Goal: Information Seeking & Learning: Learn about a topic

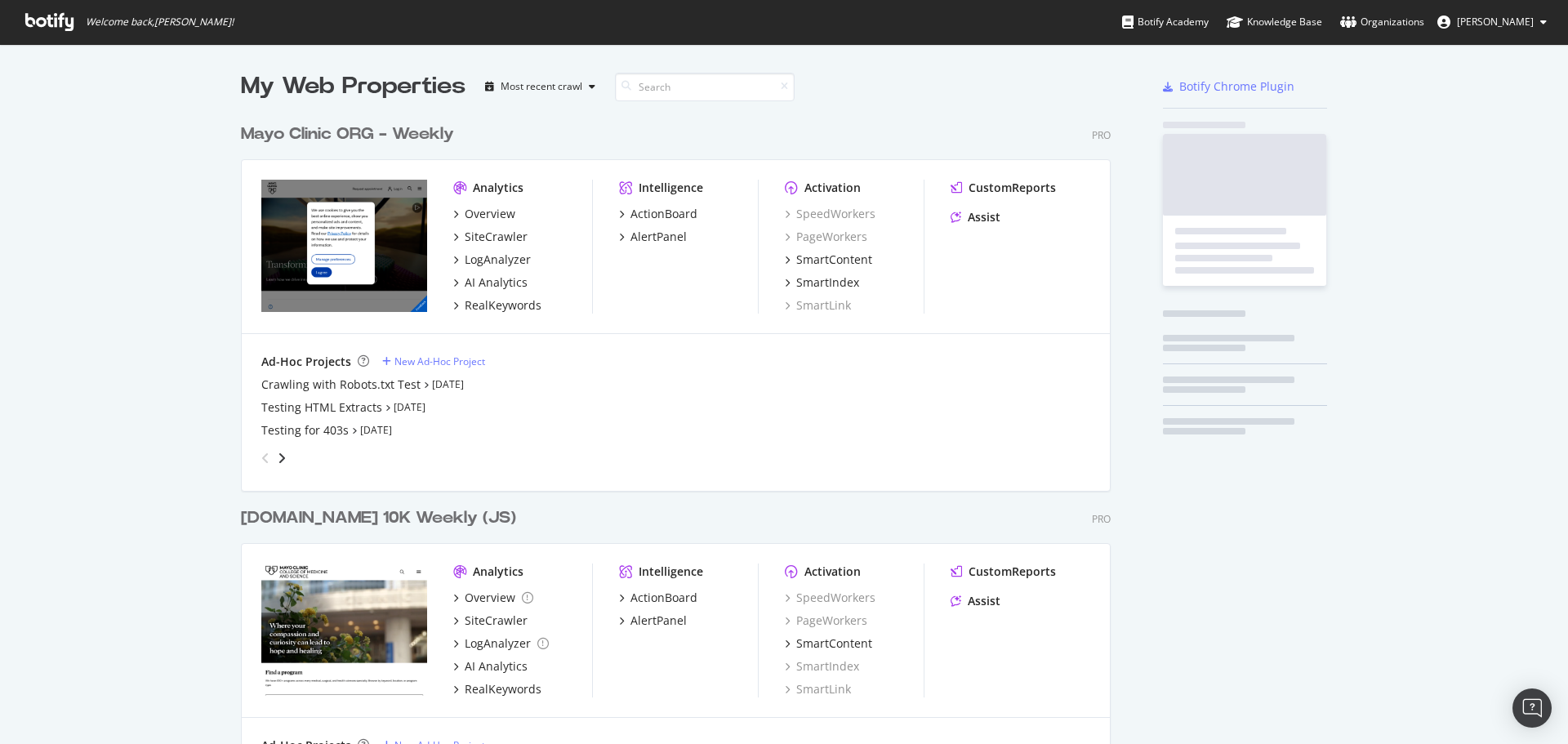
scroll to position [2321, 871]
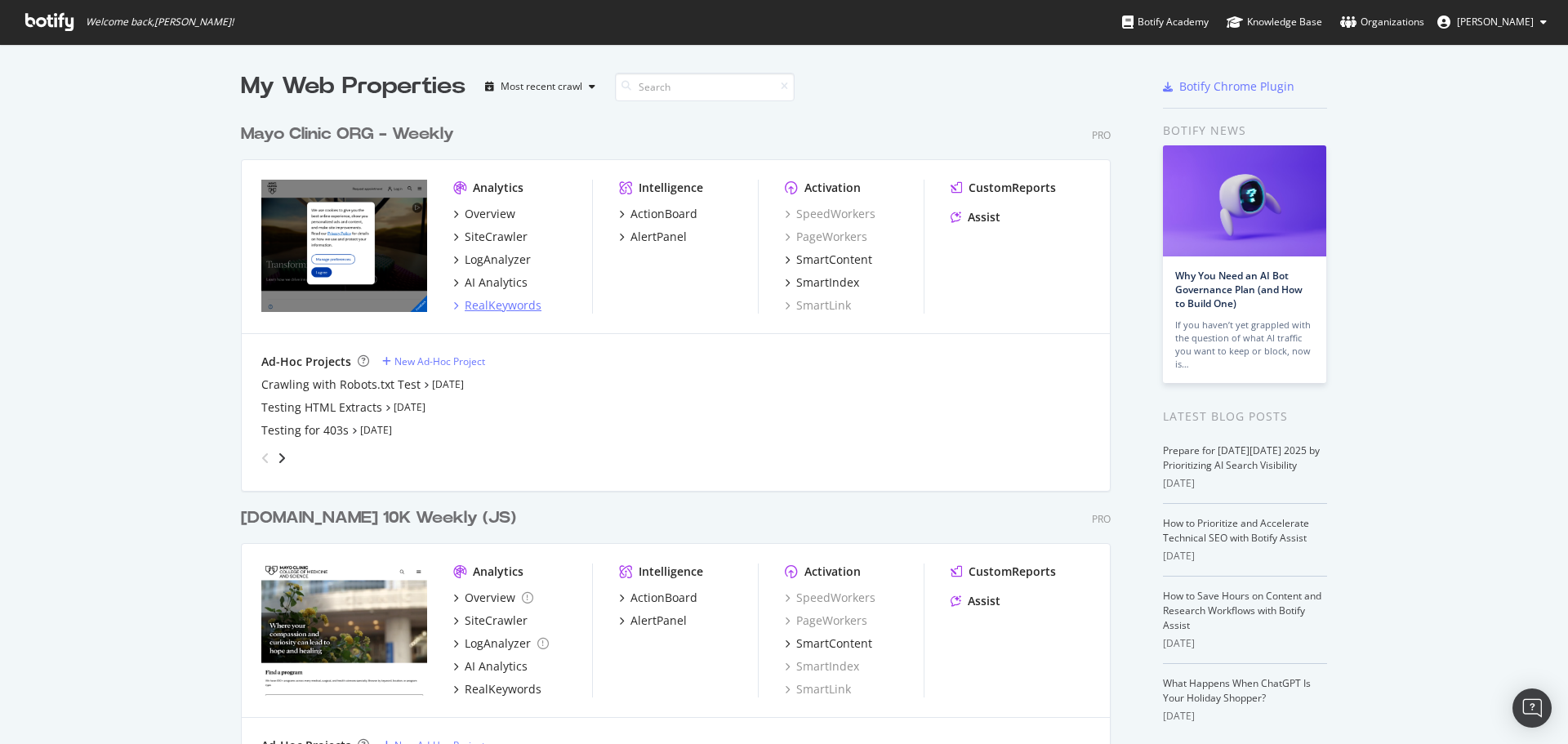
click at [481, 306] on div "RealKeywords" at bounding box center [502, 305] width 77 height 16
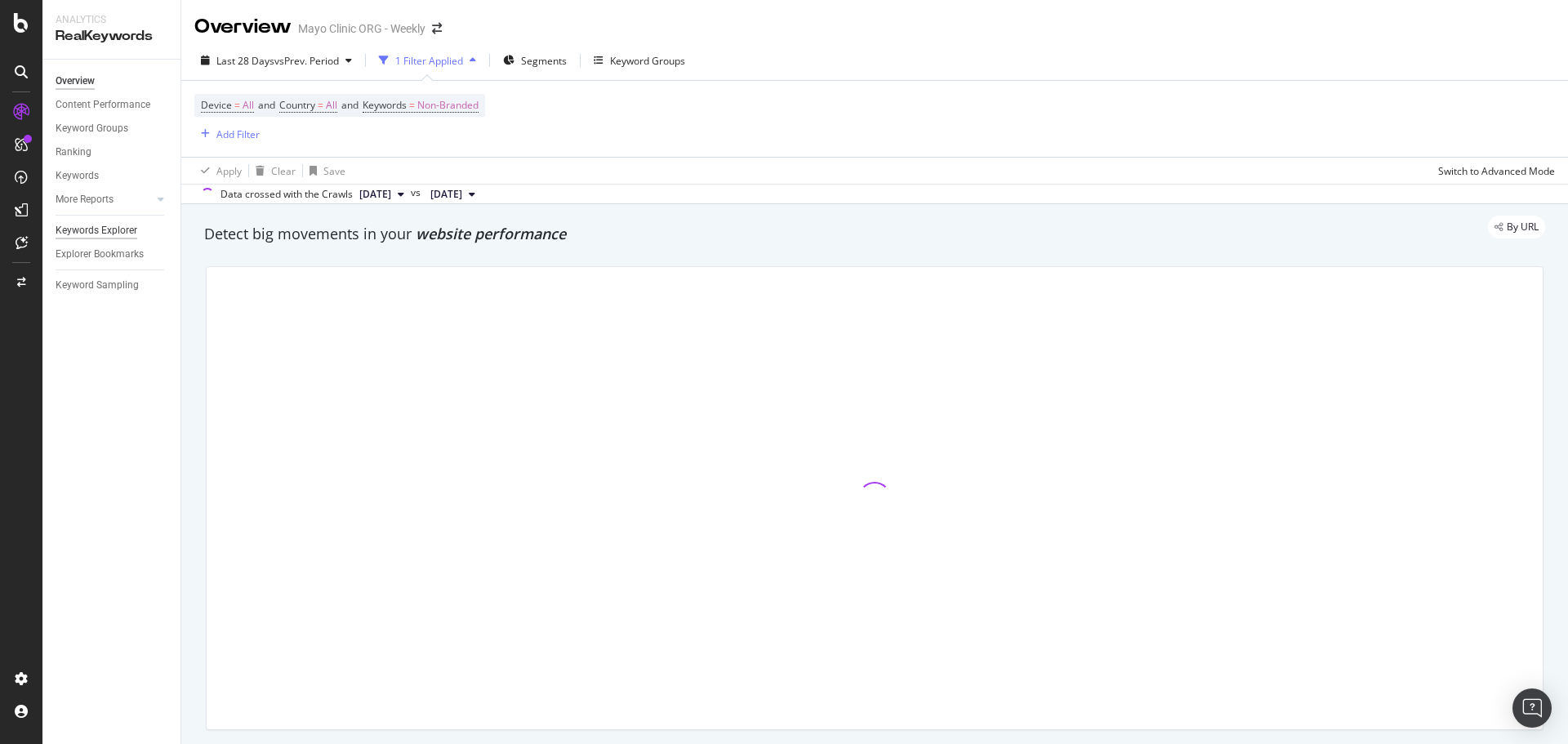
click at [107, 236] on div "Keywords Explorer" at bounding box center [96, 230] width 81 height 17
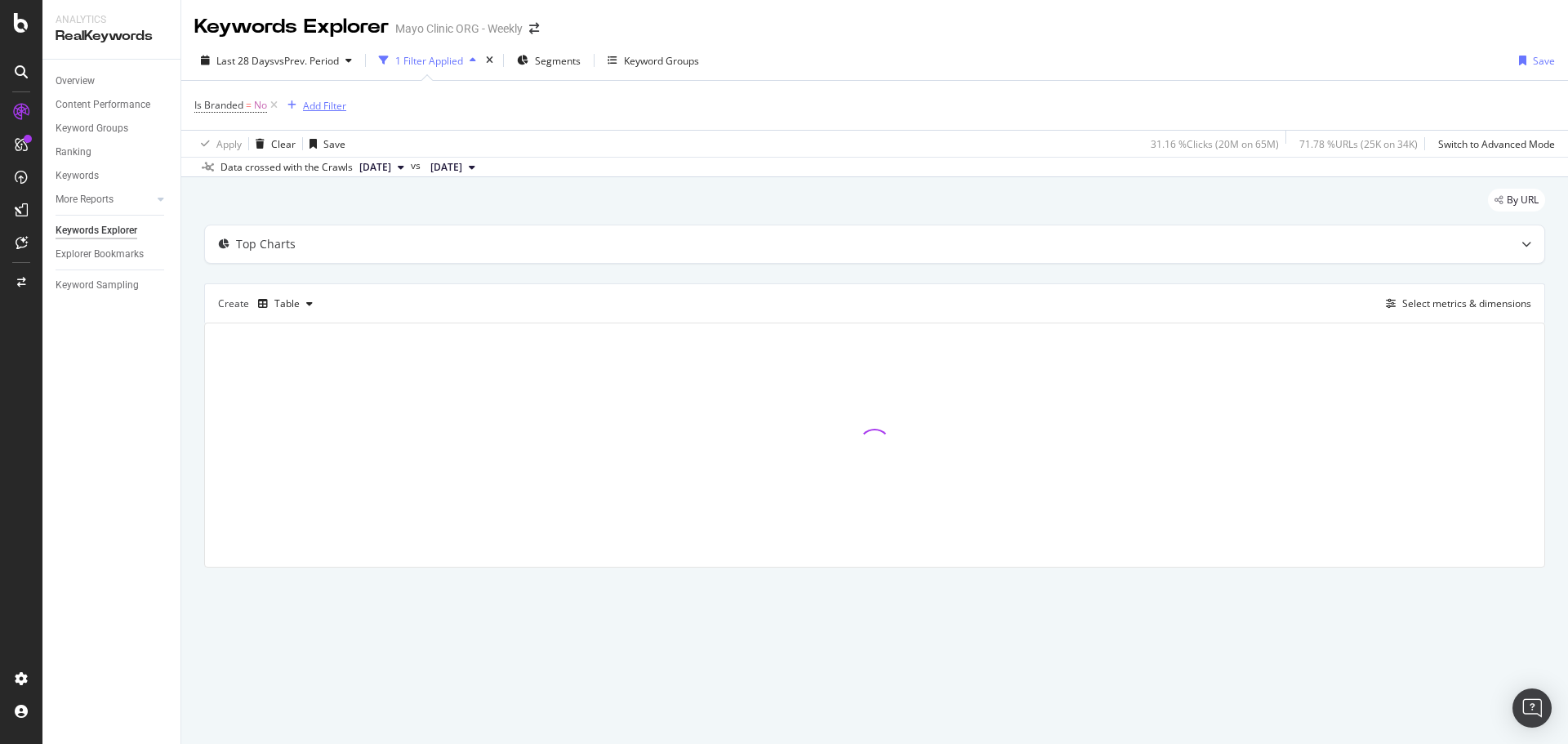
click at [316, 105] on div "Add Filter" at bounding box center [325, 106] width 43 height 14
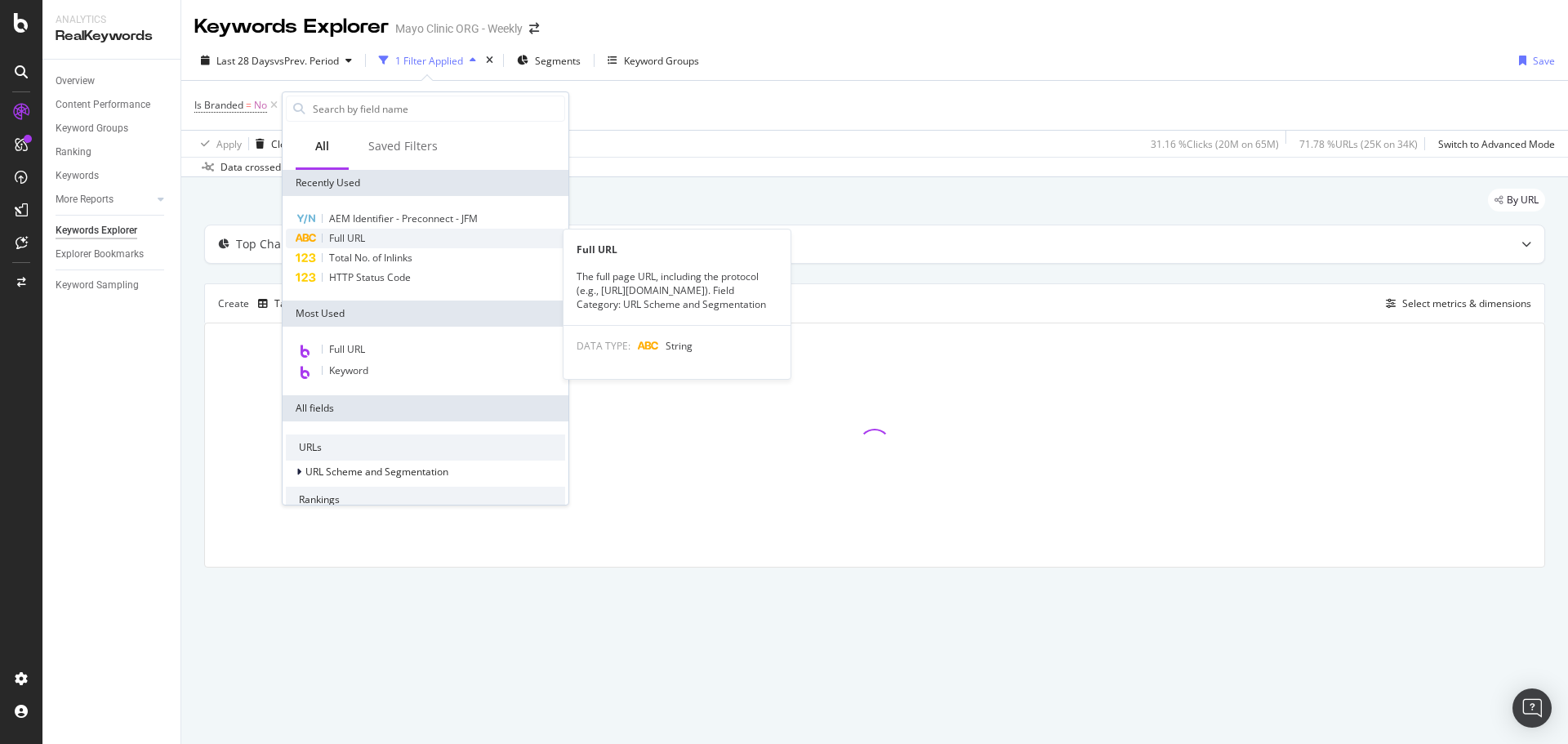
click at [358, 235] on span "Full URL" at bounding box center [347, 238] width 36 height 14
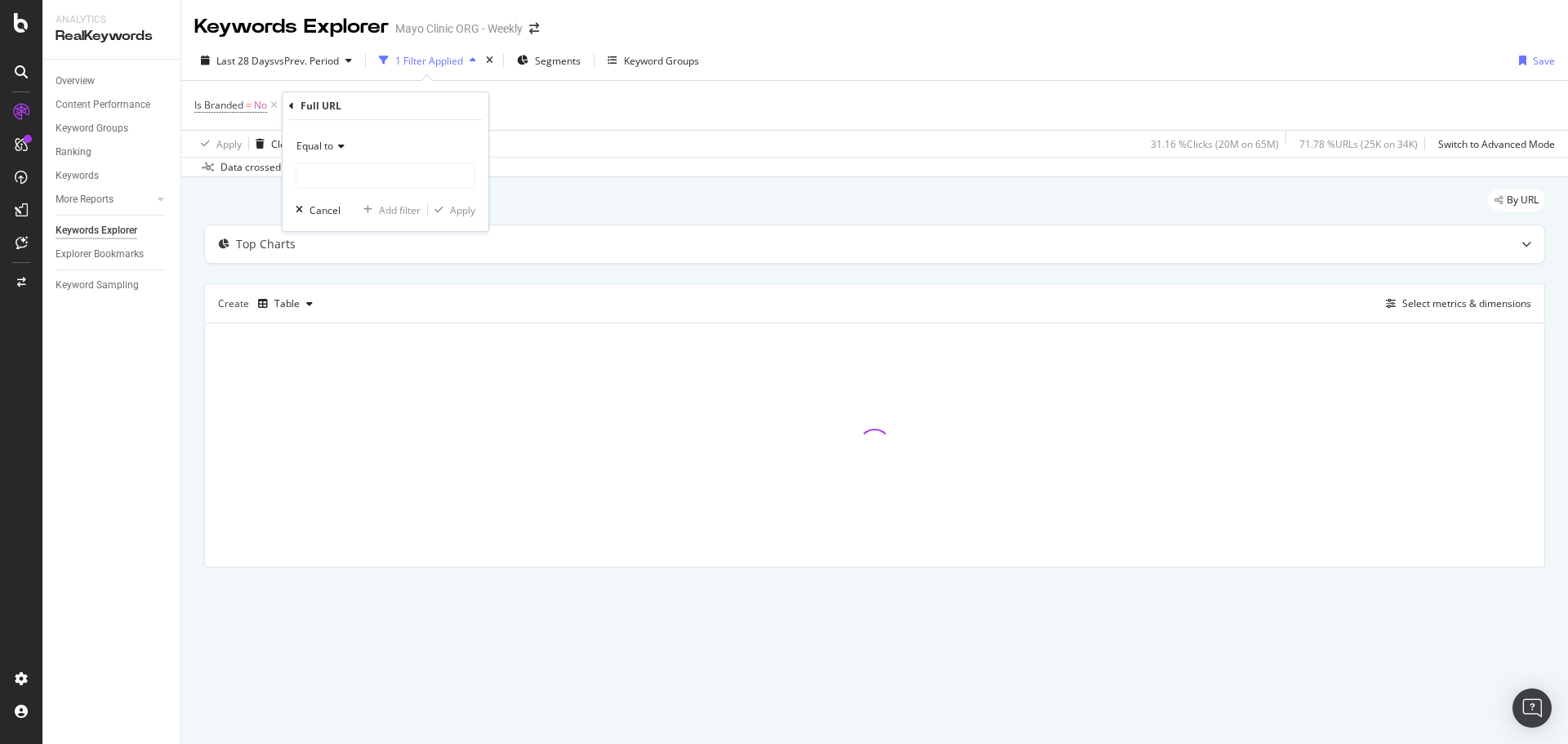
click at [352, 158] on div "Equal to" at bounding box center [385, 146] width 179 height 26
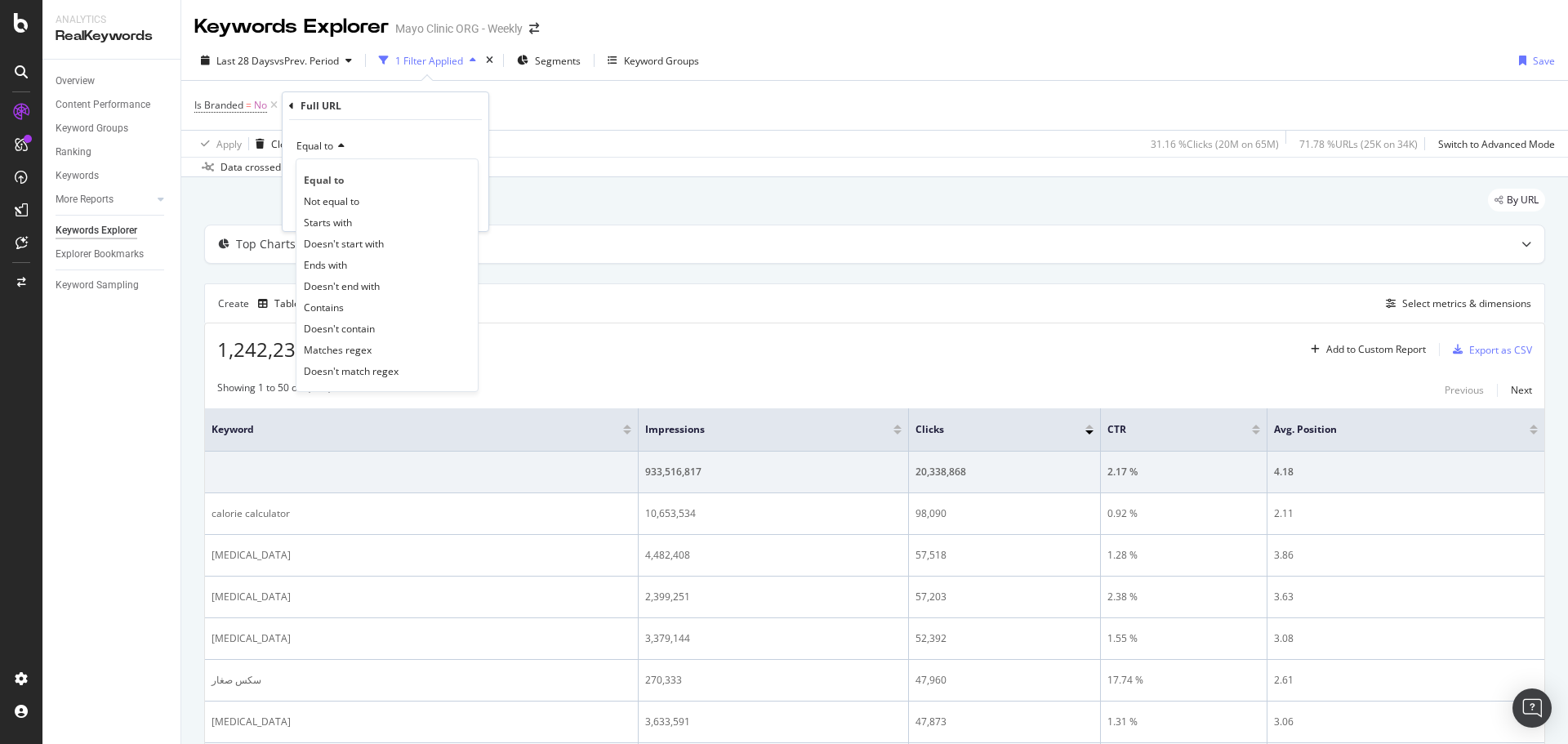
click at [341, 141] on icon at bounding box center [339, 146] width 11 height 10
click at [341, 152] on div "Equal to" at bounding box center [385, 146] width 179 height 26
click at [347, 302] on div "Contains" at bounding box center [387, 307] width 175 height 22
click at [361, 165] on input "text" at bounding box center [385, 176] width 178 height 26
paste input "[URL][DOMAIN_NAME][MEDICAL_DATA]"
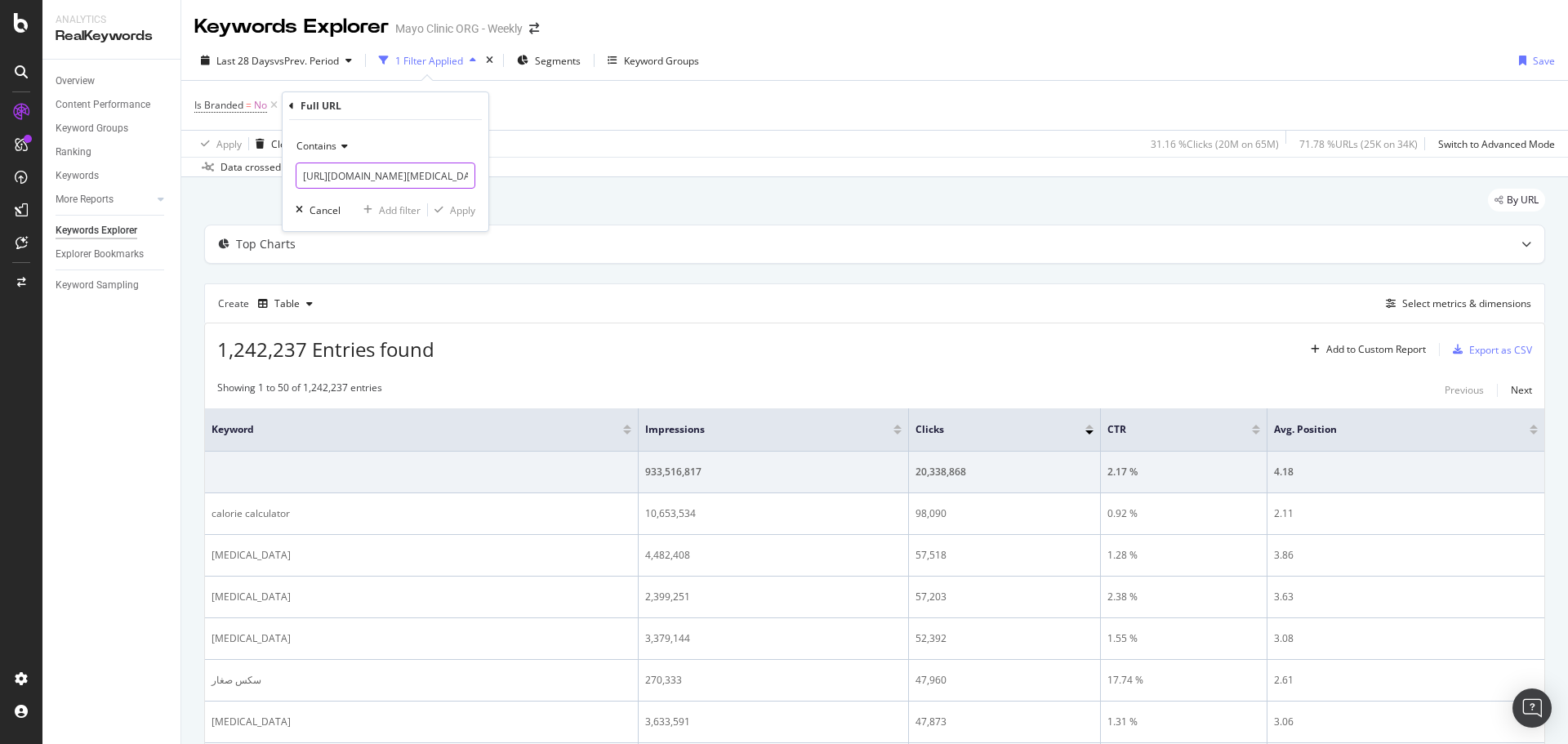
scroll to position [0, 165]
type input "[URL][DOMAIN_NAME][MEDICAL_DATA]"
click at [450, 217] on div "Apply" at bounding box center [462, 210] width 25 height 14
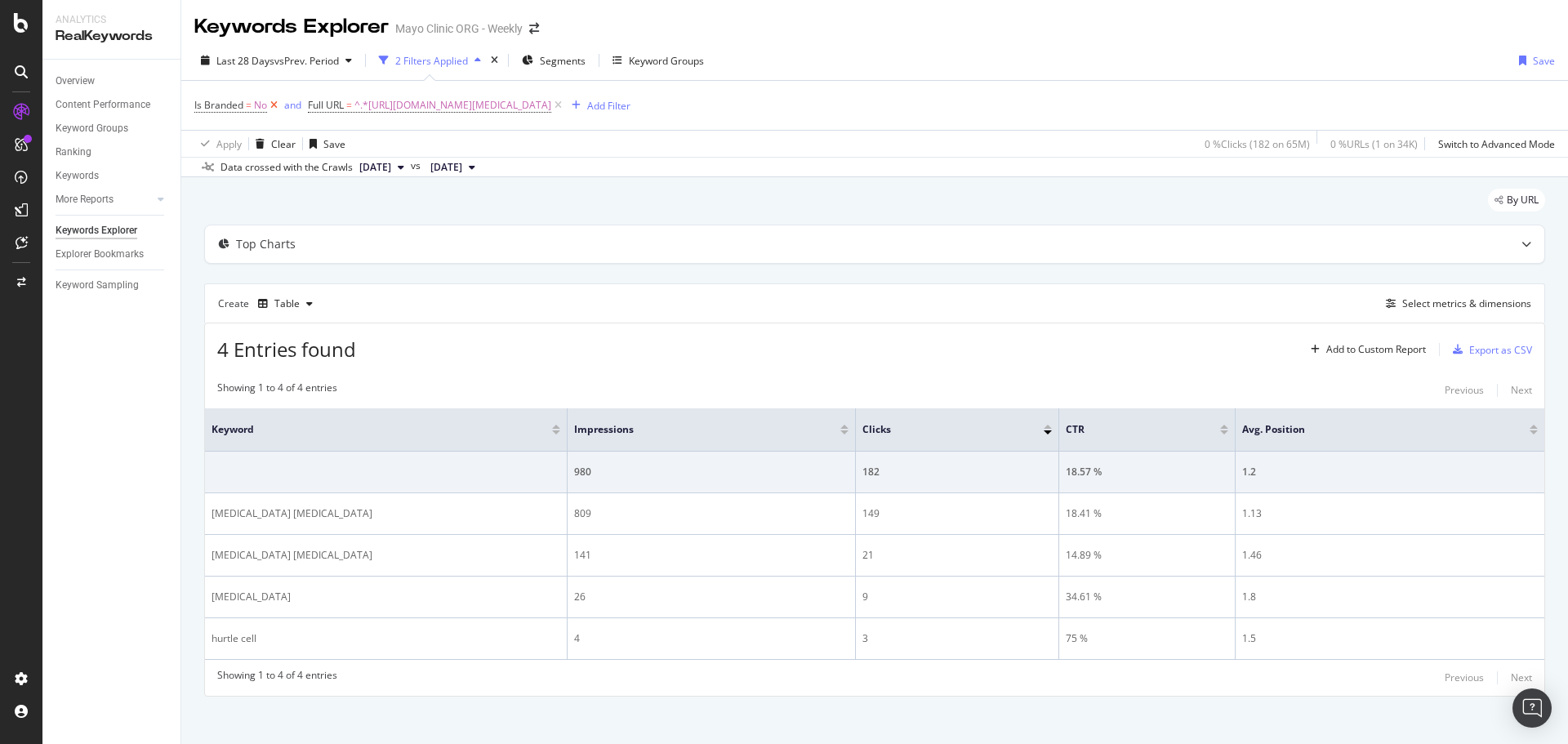
click at [273, 102] on icon at bounding box center [274, 105] width 14 height 16
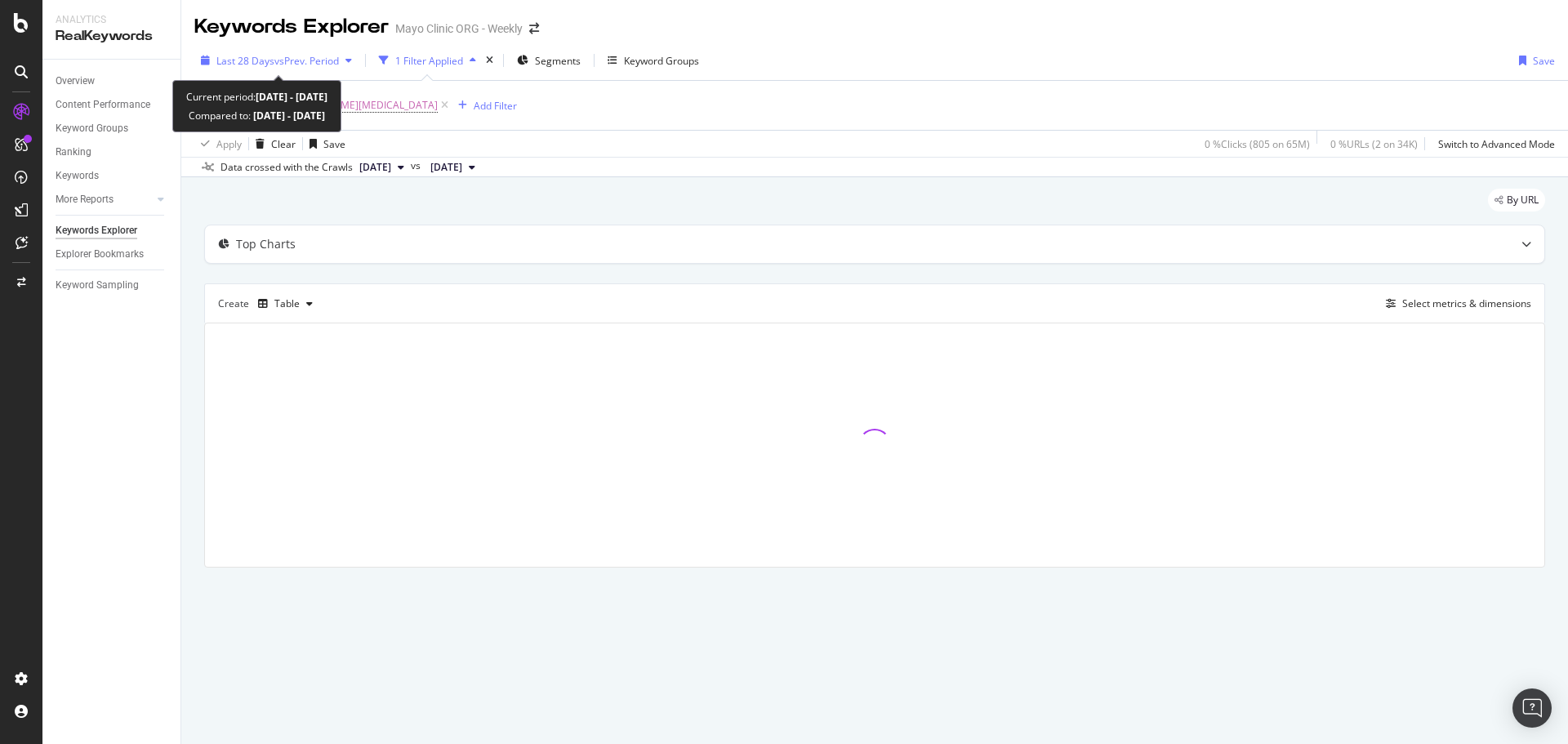
click at [248, 71] on div "Last 28 Days vs Prev. Period" at bounding box center [275, 61] width 164 height 24
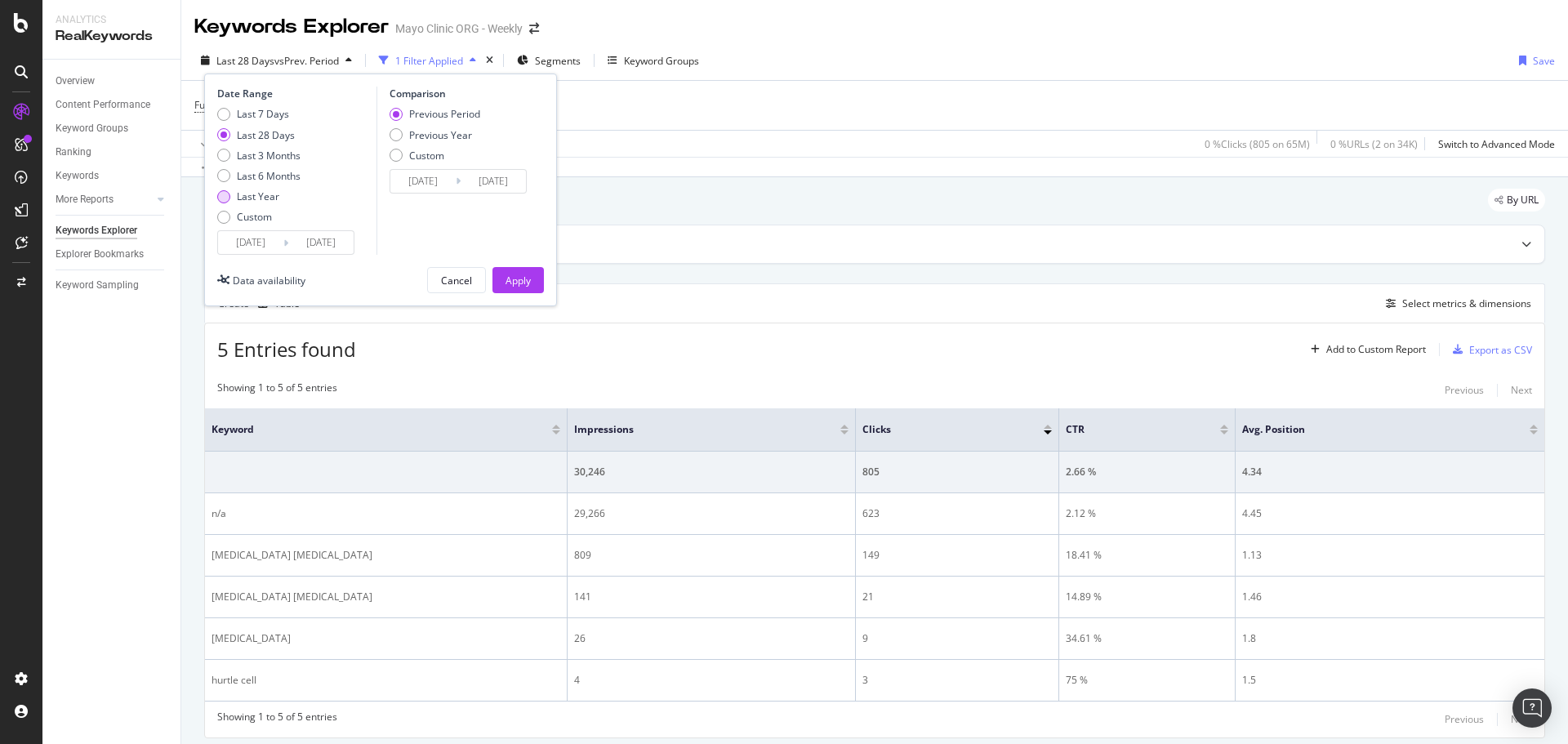
click at [276, 195] on div "Last Year" at bounding box center [257, 197] width 42 height 14
type input "[DATE]"
click at [533, 281] on button "Apply" at bounding box center [517, 280] width 51 height 26
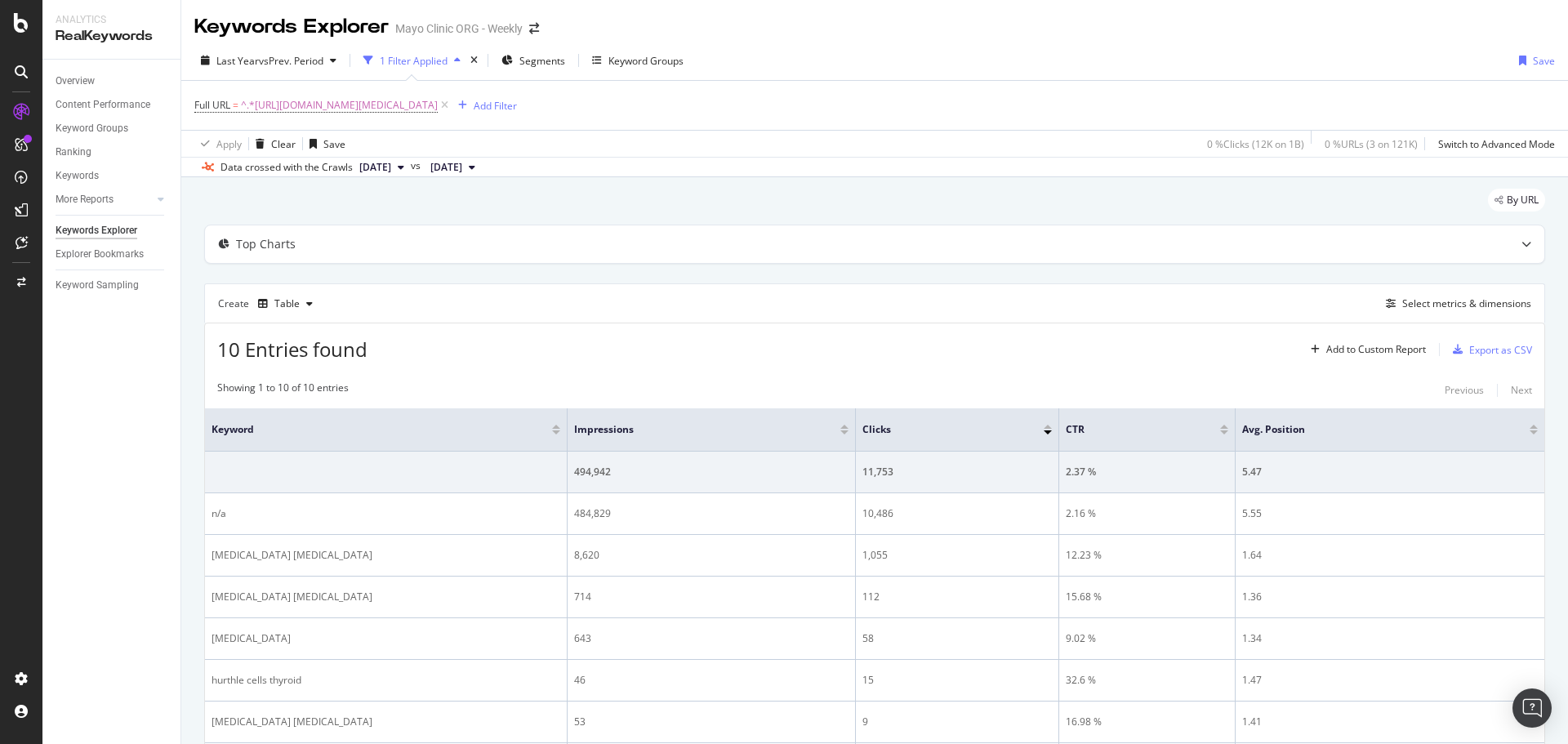
click at [645, 301] on div "Create Table Select metrics & dimensions" at bounding box center [875, 302] width 1341 height 39
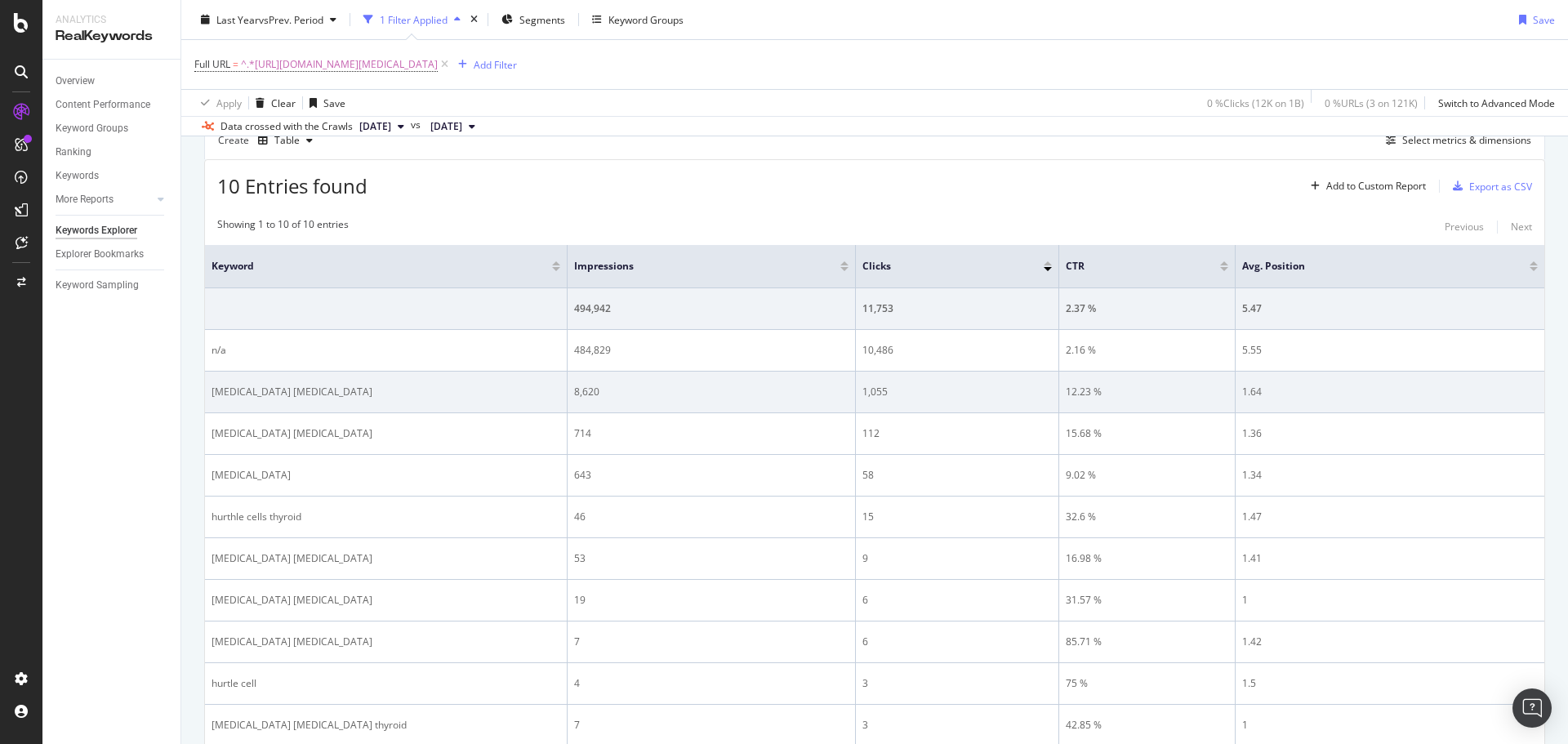
scroll to position [260, 0]
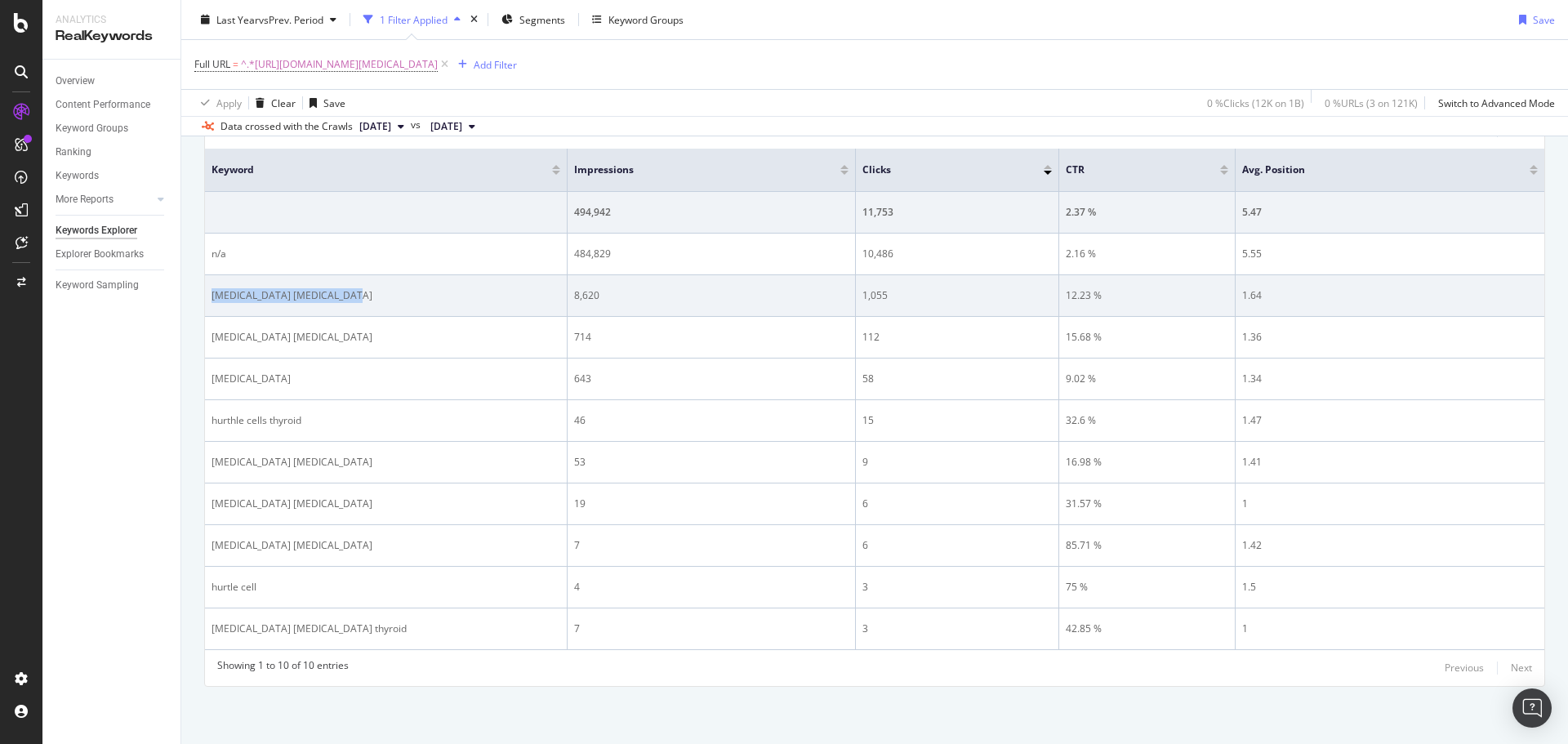
drag, startPoint x: 358, startPoint y: 301, endPoint x: 206, endPoint y: 294, distance: 152.2
click at [206, 294] on td "[MEDICAL_DATA] [MEDICAL_DATA]" at bounding box center [386, 296] width 363 height 42
copy div "[MEDICAL_DATA] [MEDICAL_DATA]"
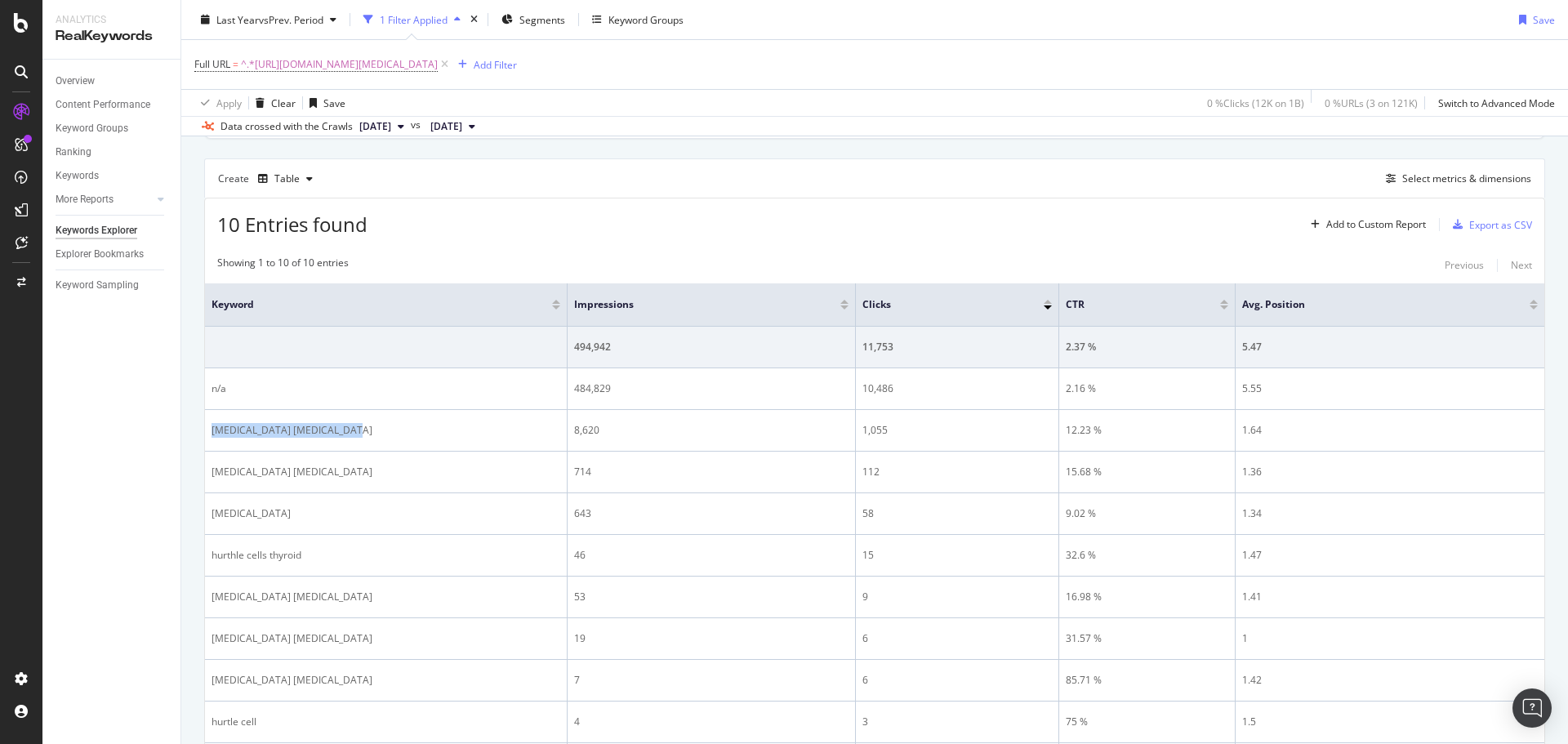
scroll to position [0, 0]
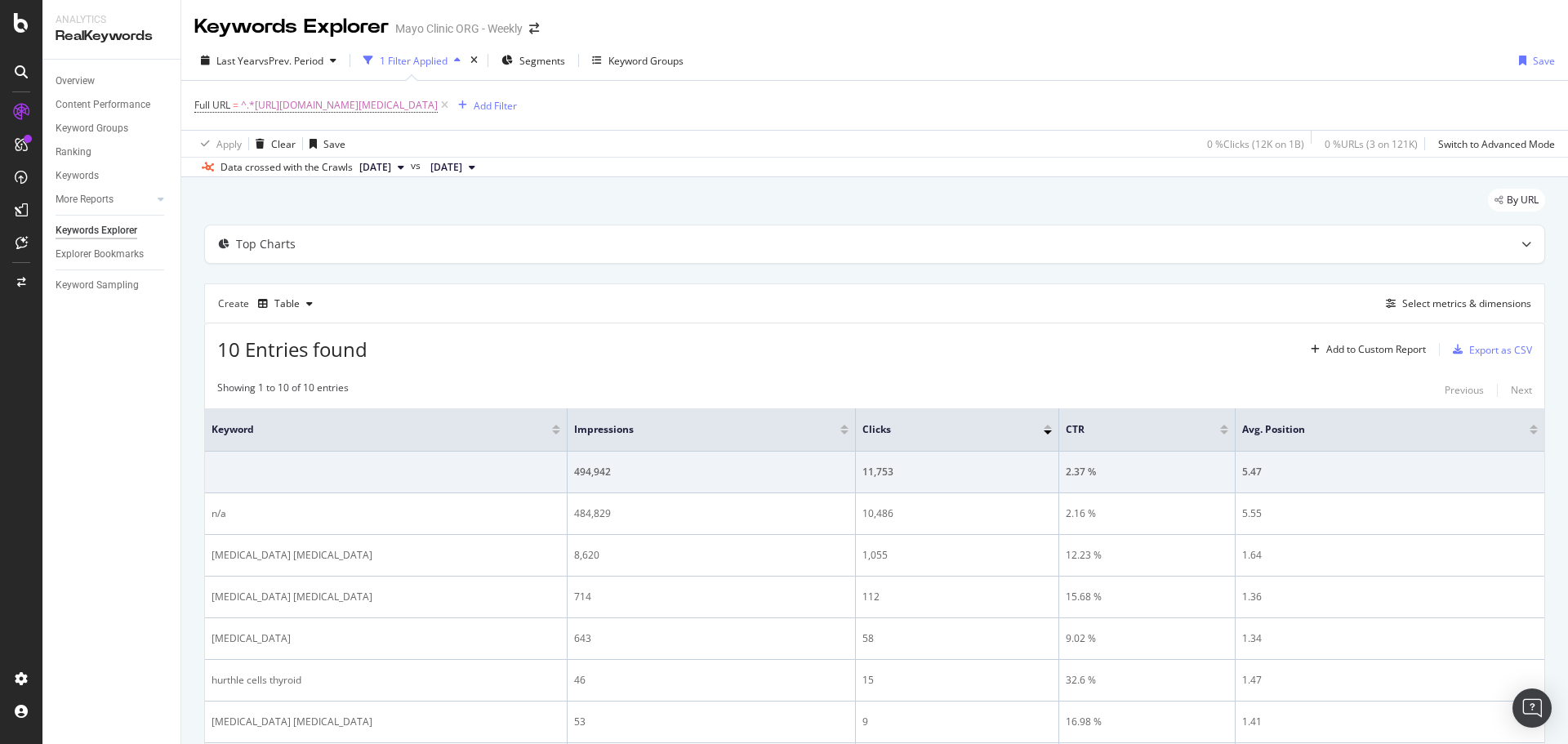
click at [619, 118] on div "Full URL = ^.*[URL][DOMAIN_NAME][MEDICAL_DATA] Add Filter" at bounding box center [874, 105] width 1360 height 49
click at [517, 100] on div "Add Filter" at bounding box center [496, 106] width 43 height 14
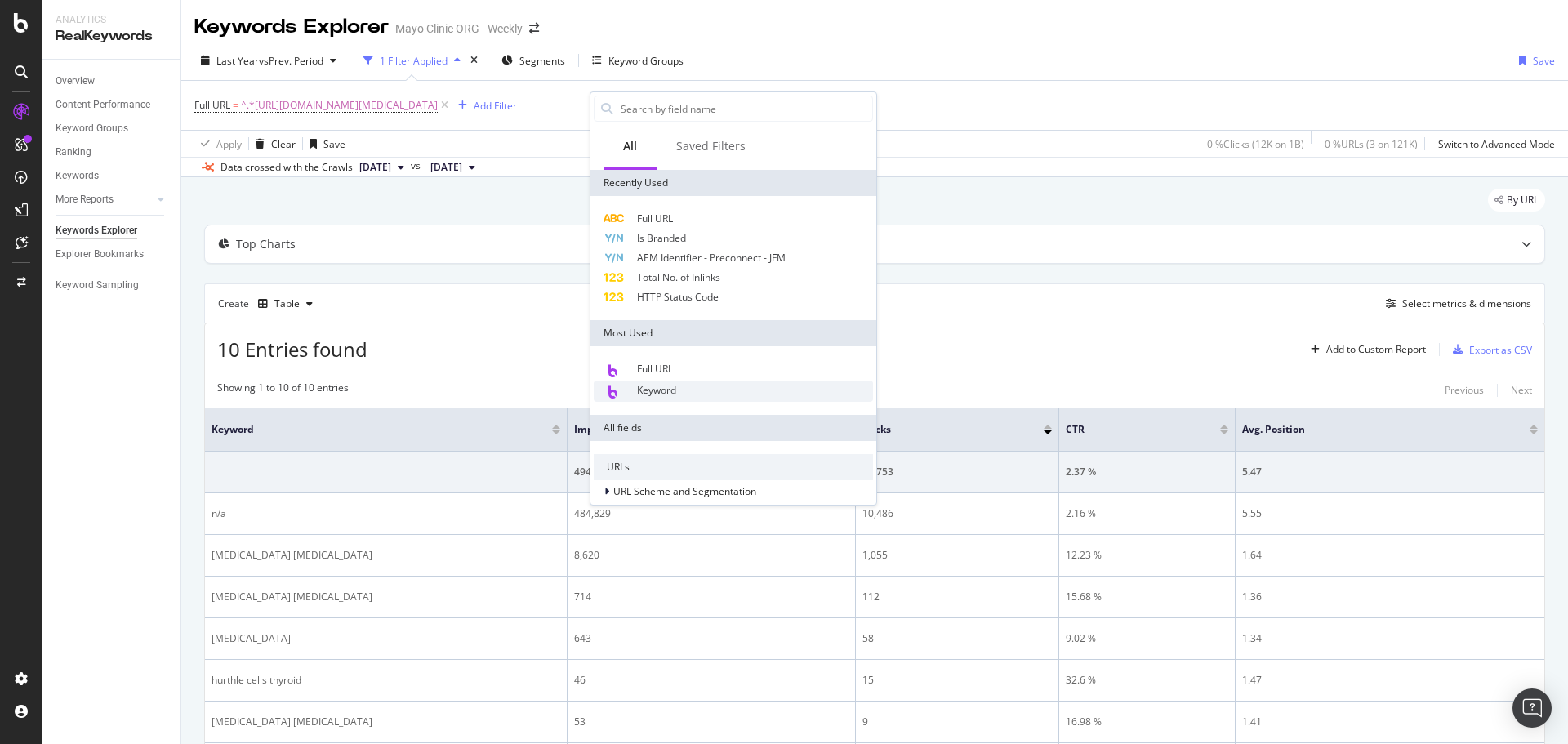
click at [665, 382] on div "Keyword" at bounding box center [733, 391] width 279 height 22
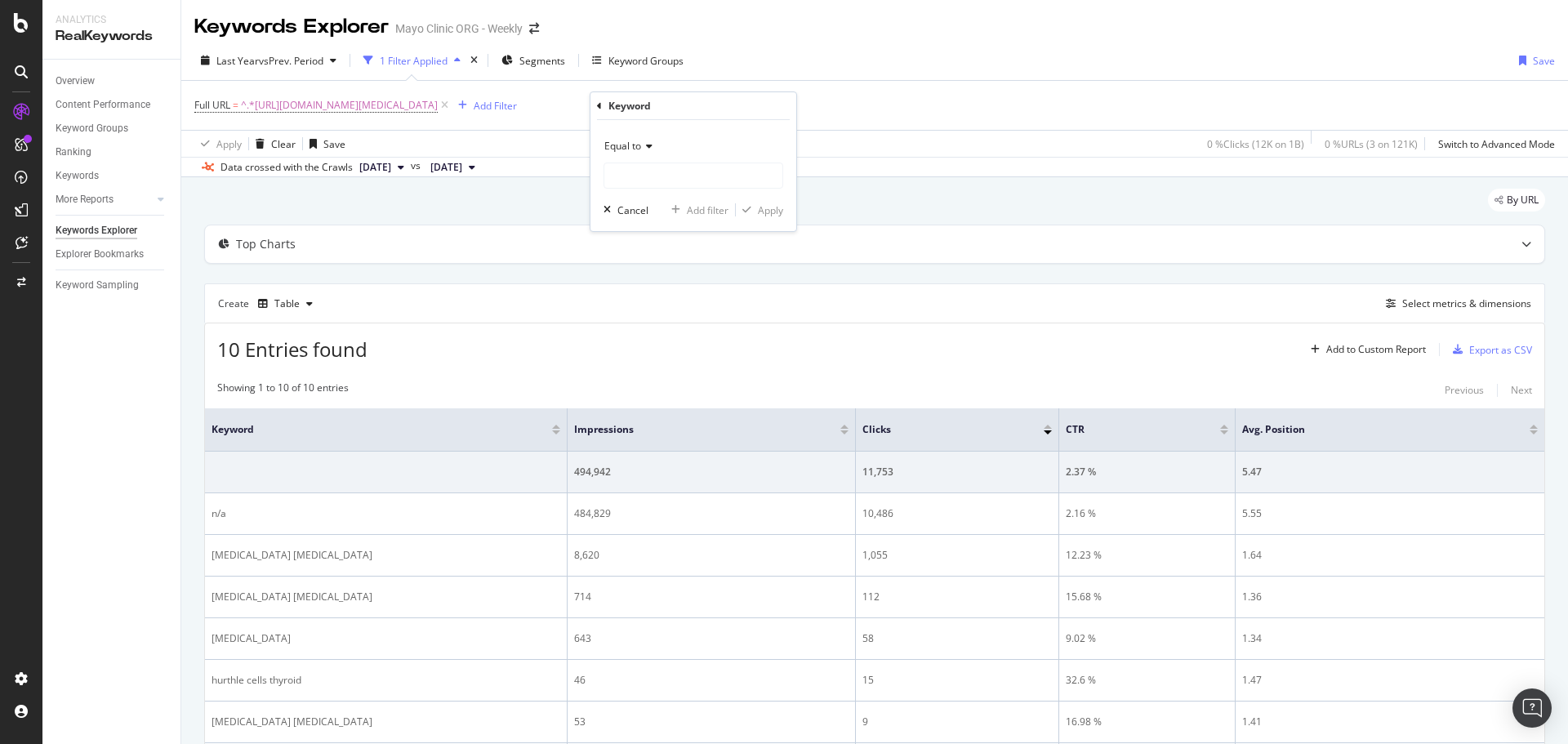
click at [657, 160] on div "Equal to" at bounding box center [693, 161] width 179 height 55
click at [640, 149] on div "Equal to" at bounding box center [693, 146] width 179 height 26
click at [641, 306] on span "Contains" at bounding box center [632, 307] width 40 height 14
click at [638, 178] on input "text" at bounding box center [693, 176] width 178 height 26
type input "oncocytic"
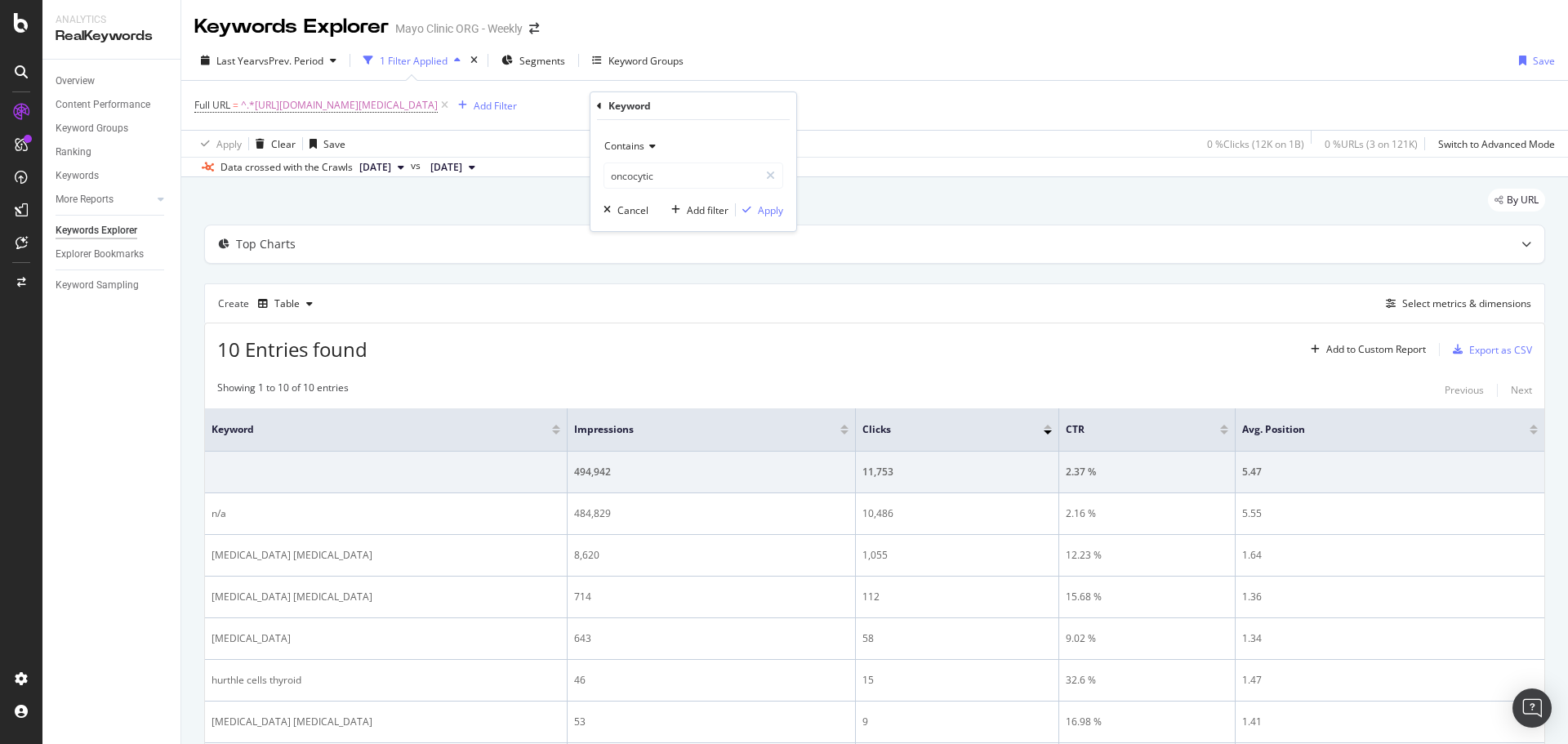
click at [785, 217] on div "Contains oncocytic Cancel Add filter Apply" at bounding box center [693, 176] width 206 height 111
click at [773, 210] on div "Apply" at bounding box center [770, 210] width 25 height 14
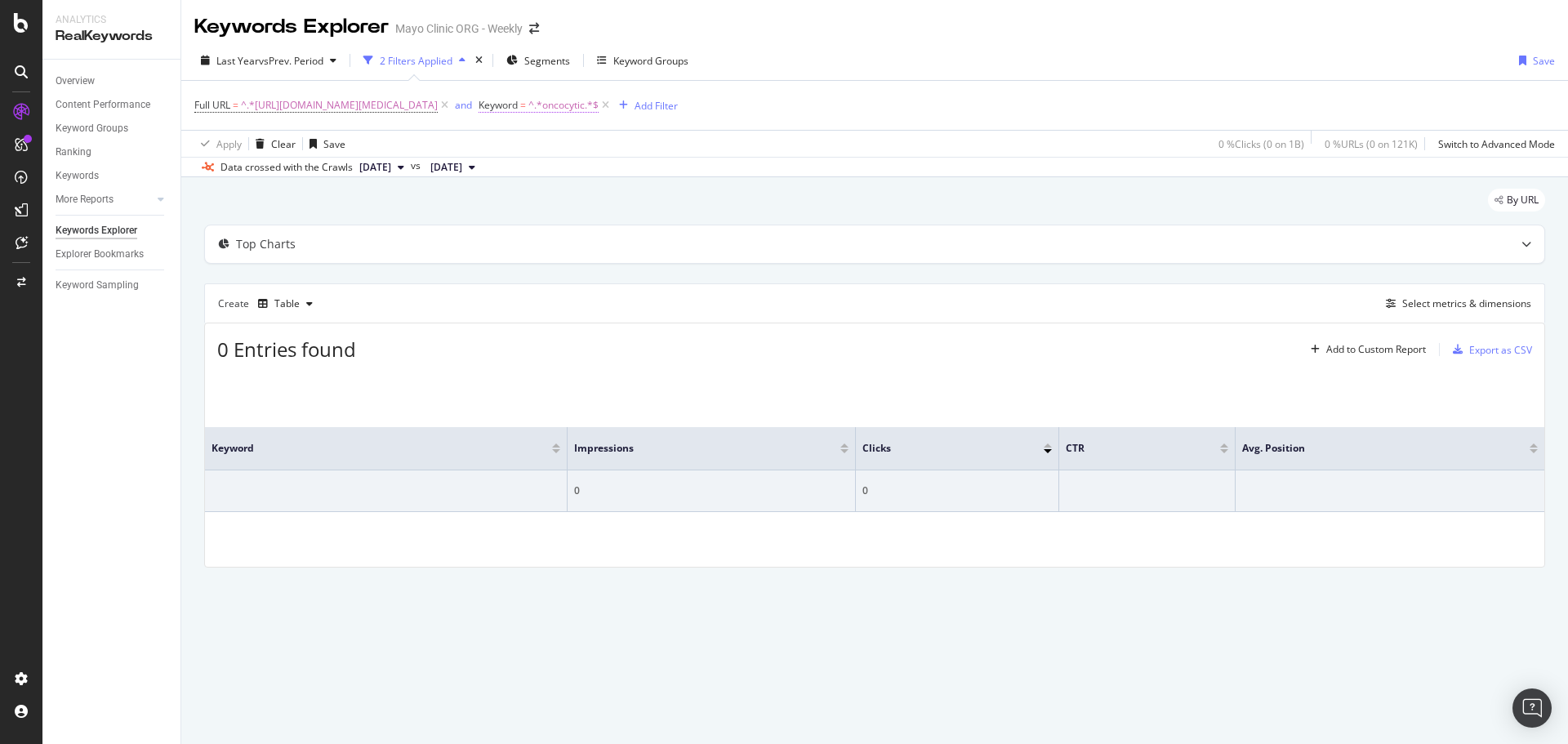
click at [599, 101] on span "^.*oncocytic.*$" at bounding box center [563, 105] width 70 height 23
click at [725, 178] on input "oncocytic" at bounding box center [709, 173] width 154 height 26
click at [725, 174] on input "oncocytic" at bounding box center [709, 173] width 154 height 26
type input "hurthle"
click at [792, 206] on div "Apply" at bounding box center [798, 208] width 25 height 14
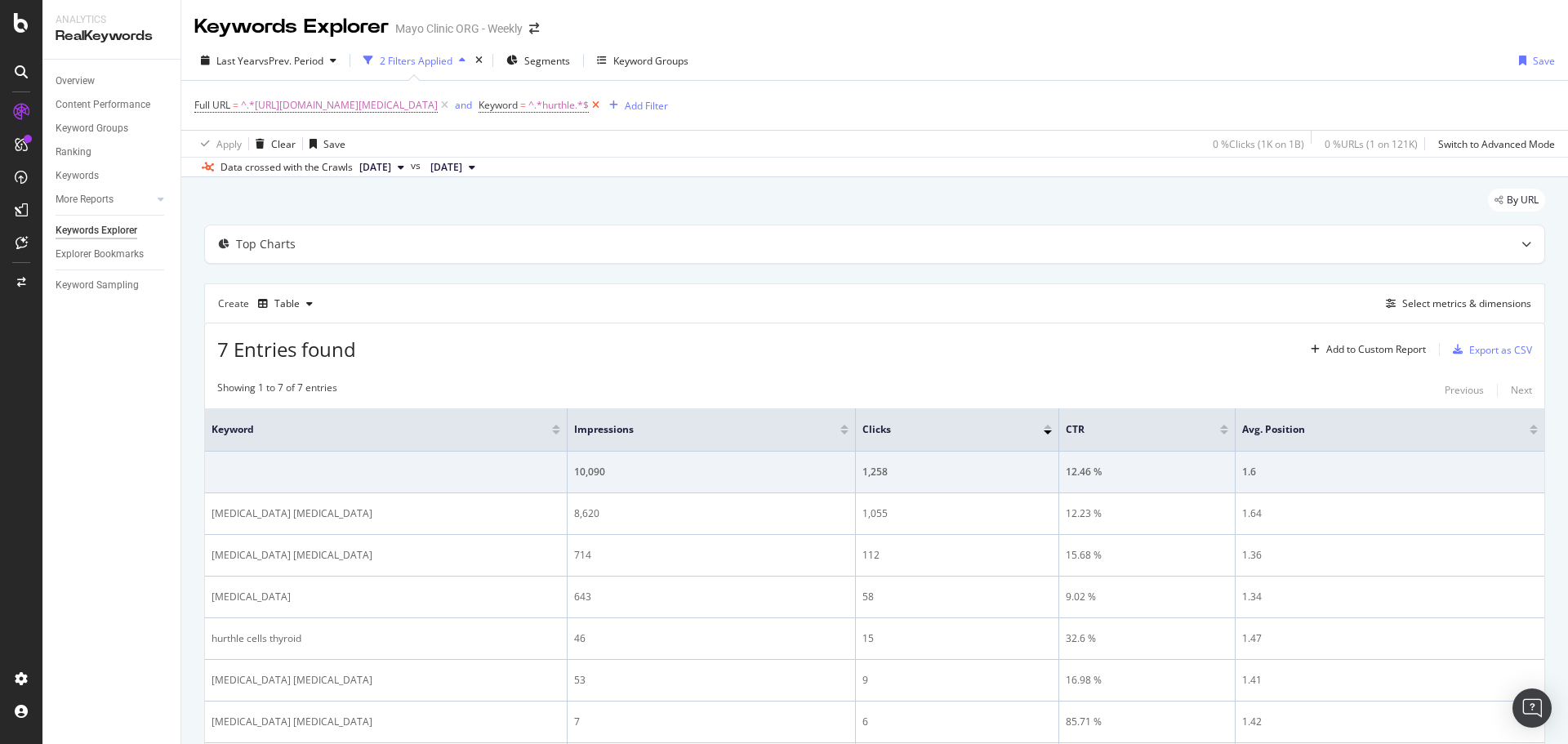
click at [603, 107] on icon at bounding box center [596, 105] width 14 height 16
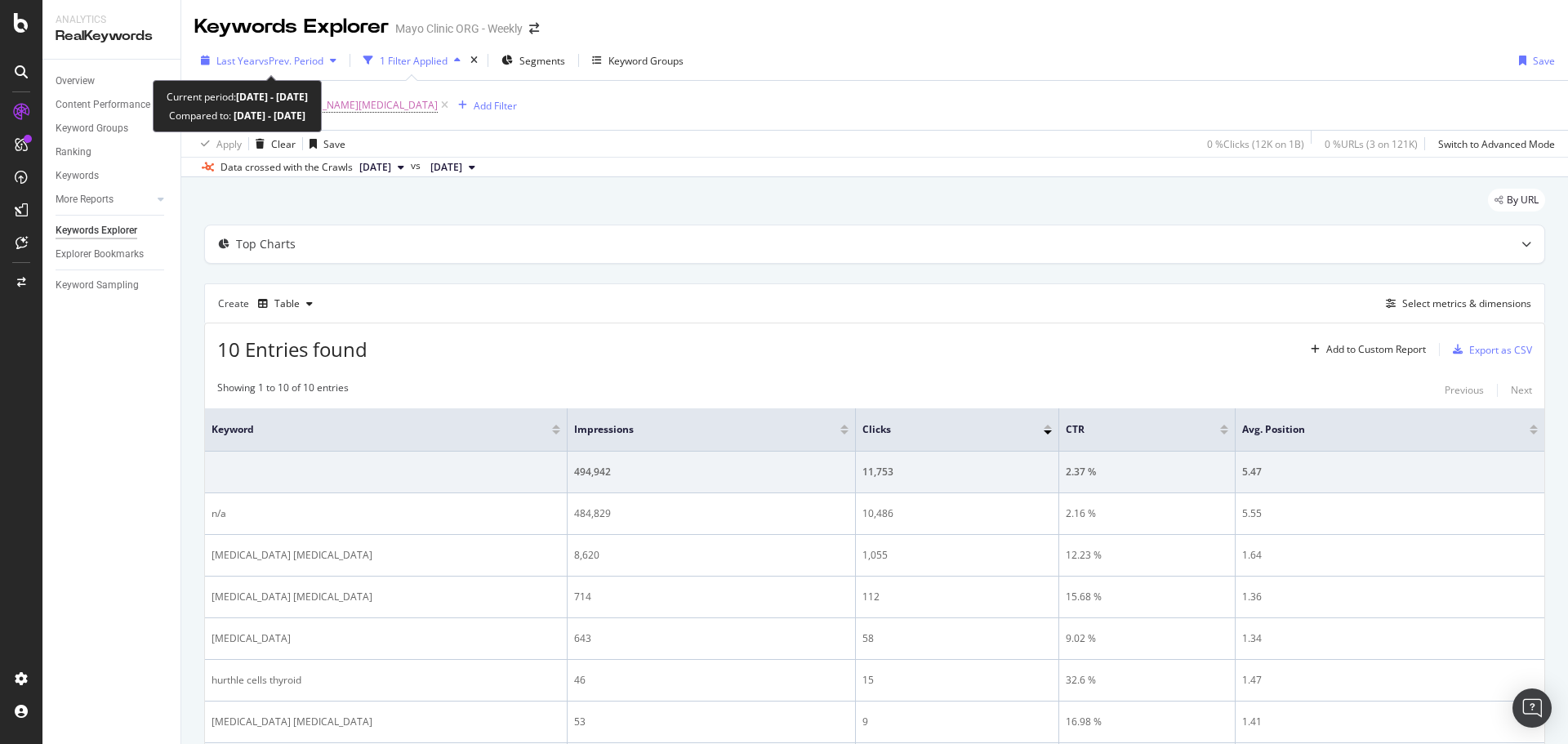
click at [247, 63] on span "Last Year" at bounding box center [237, 61] width 42 height 14
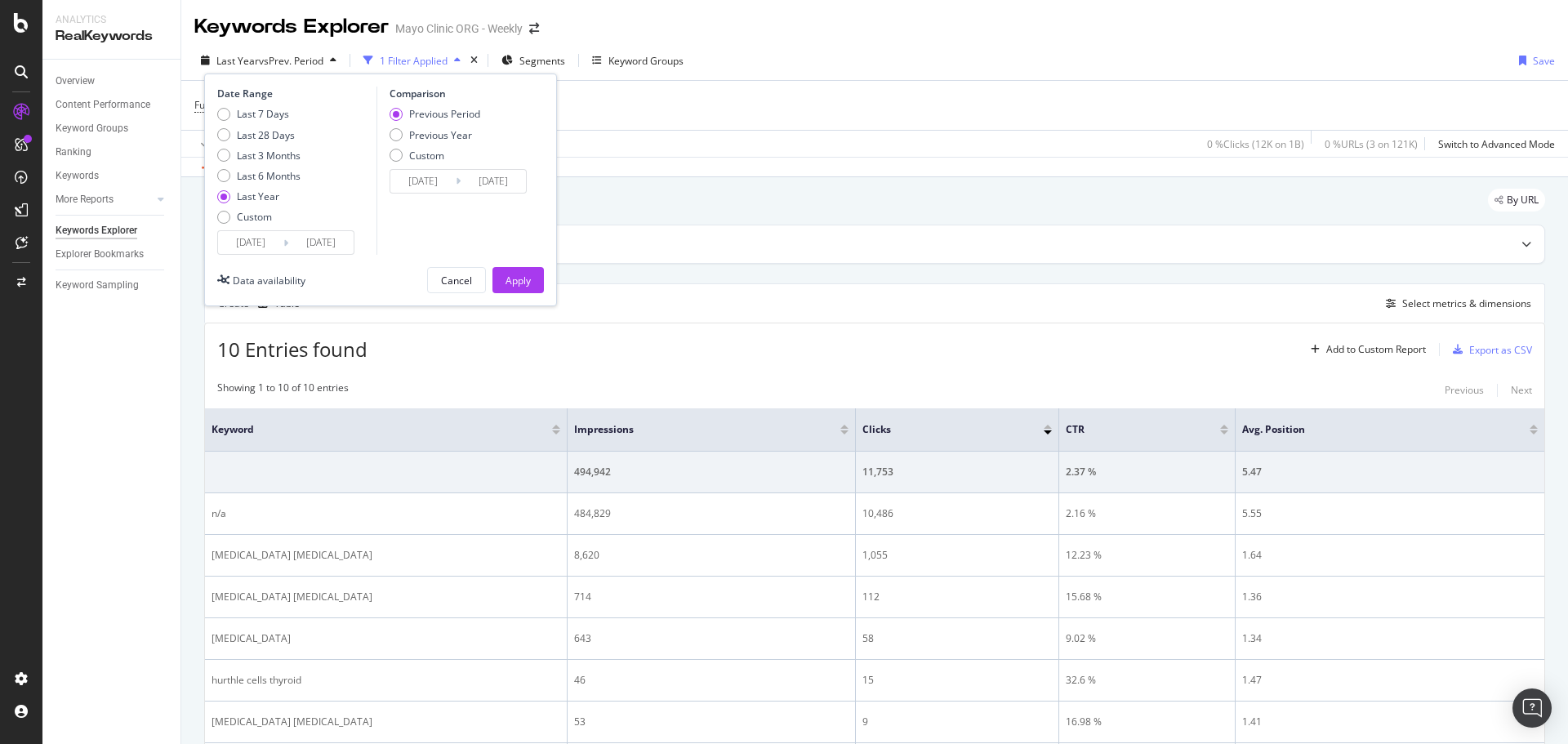
click at [173, 443] on div "Overview Content Performance Keyword Groups Ranking Keywords More Reports Count…" at bounding box center [111, 402] width 138 height 684
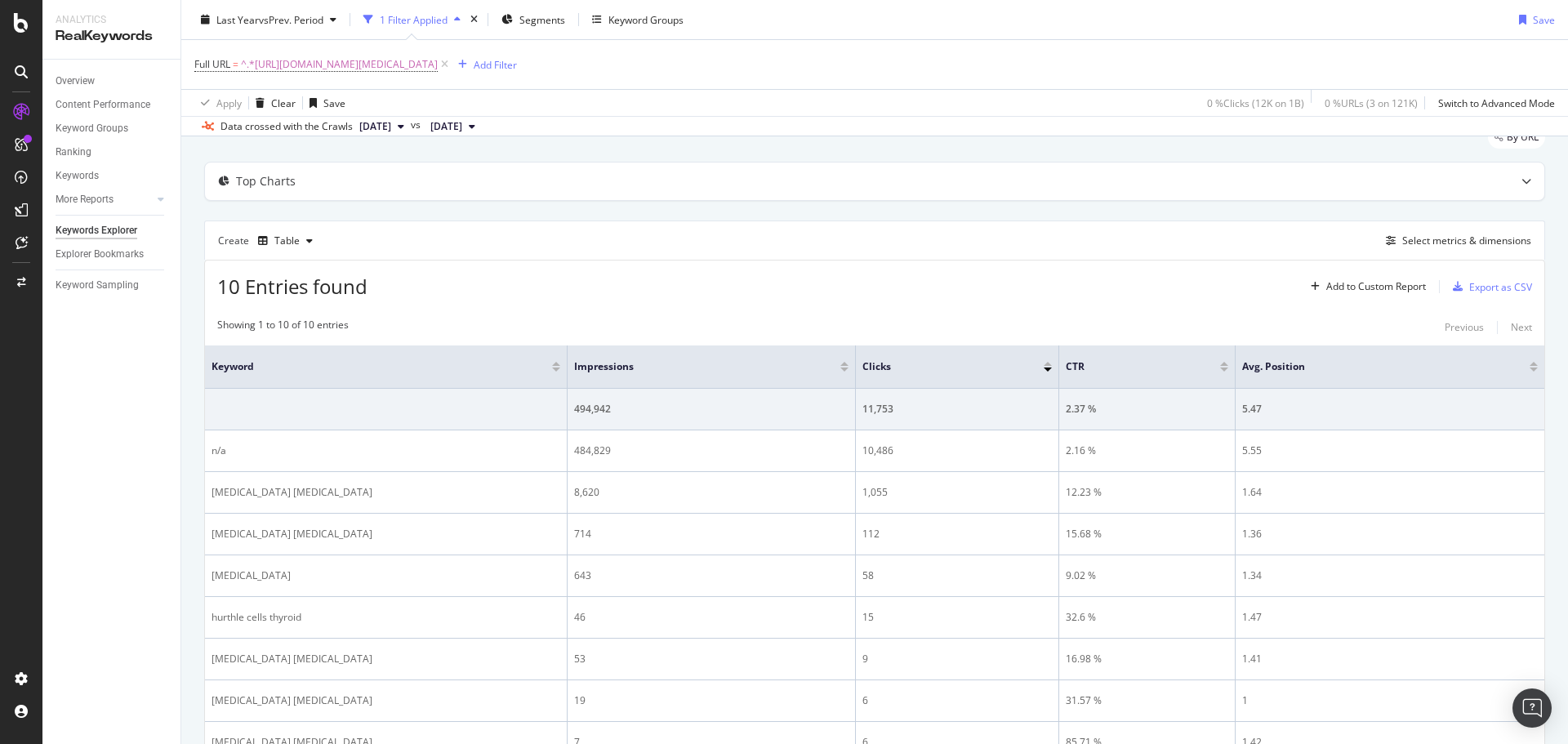
scroll to position [260, 0]
